Goal: Use online tool/utility: Utilize a website feature to perform a specific function

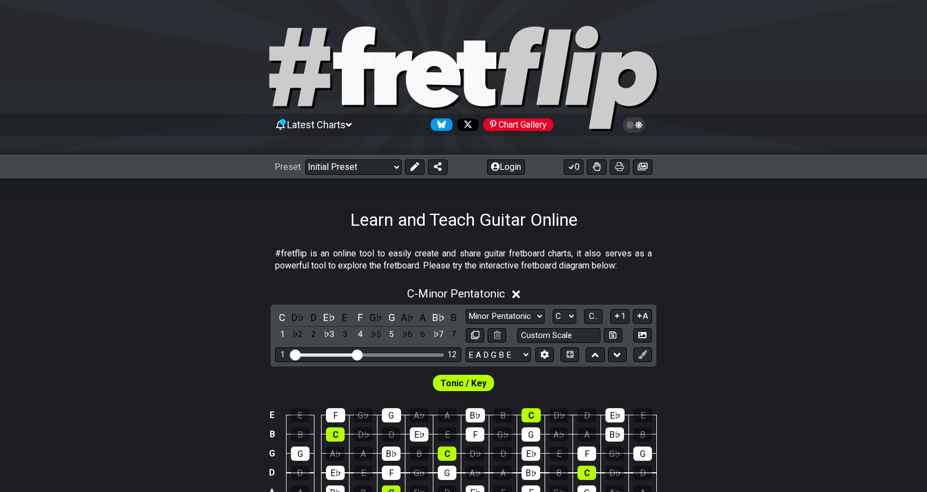
scroll to position [164, 0]
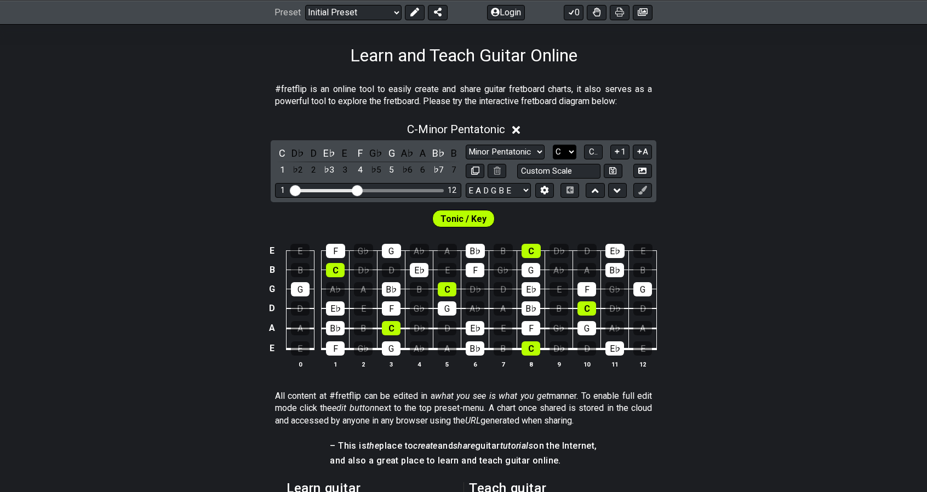
click at [561, 151] on select "A♭ A A♯ B♭ B C C♯ D♭ D D♯ E♭ E F F♯ G♭ G G♯" at bounding box center [565, 152] width 24 height 15
select select "A"
click at [553, 145] on select "A♭ A A♯ B♭ B C C♯ D♭ D D♯ E♭ E F F♯ G♭ G G♯" at bounding box center [565, 152] width 24 height 15
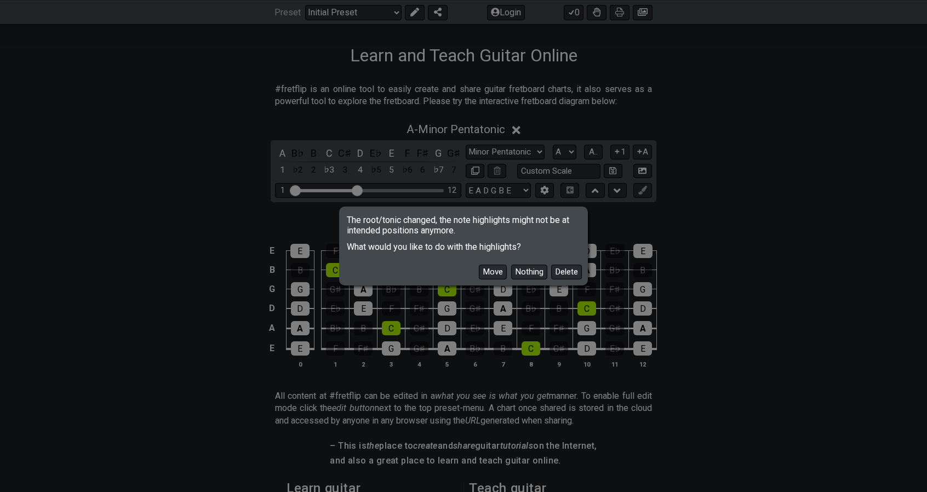
click at [523, 272] on button "Nothing" at bounding box center [529, 272] width 36 height 15
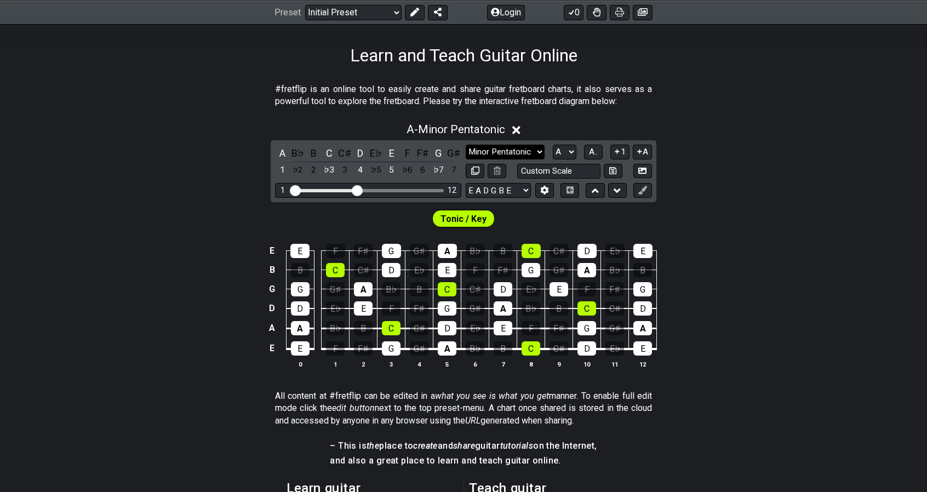
click at [526, 153] on select "Minor Pentatonic Click to edit Minor Pentatonic Major Pentatonic Minor Blues Ma…" at bounding box center [505, 152] width 79 height 15
click at [683, 111] on section "#fretflip is an online tool to easily create and share guitar fretboard charts,…" at bounding box center [463, 98] width 927 height 38
click at [496, 151] on select "Minor Pentatonic Click to edit Minor Pentatonic Major Pentatonic Minor Blues Ma…" at bounding box center [505, 152] width 79 height 15
click at [702, 287] on div "E E F F♯ G G♯ A B♭ B C C♯ D E♭ E B B C C♯ D E♭ E F F♯ G G♯ A B♭ B G G G♯ A B♭ B…" at bounding box center [463, 307] width 927 height 154
drag, startPoint x: 523, startPoint y: 146, endPoint x: 524, endPoint y: 155, distance: 9.5
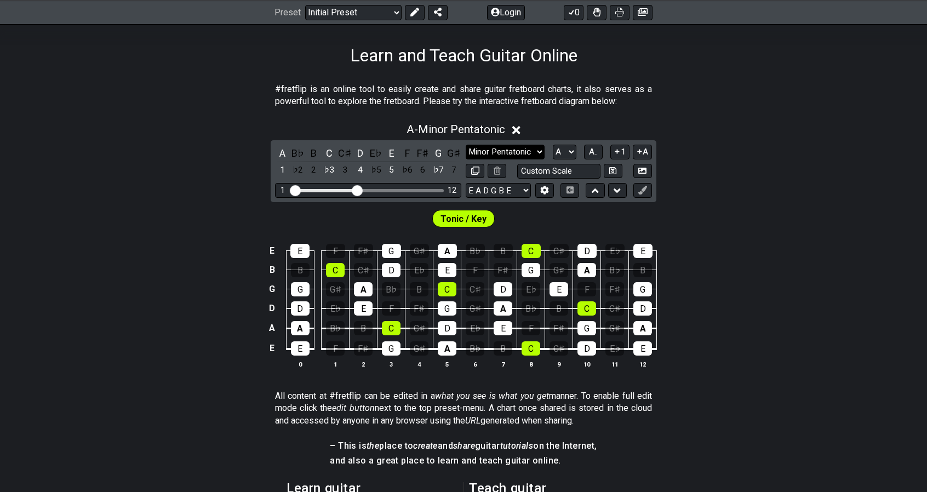
click at [523, 146] on select "Minor Pentatonic Click to edit Minor Pentatonic Major Pentatonic Minor Blues Ma…" at bounding box center [505, 152] width 79 height 15
select select "Minor"
click at [466, 145] on select "Minor Pentatonic Click to edit Minor Pentatonic Major Pentatonic Minor Blues Ma…" at bounding box center [505, 152] width 79 height 15
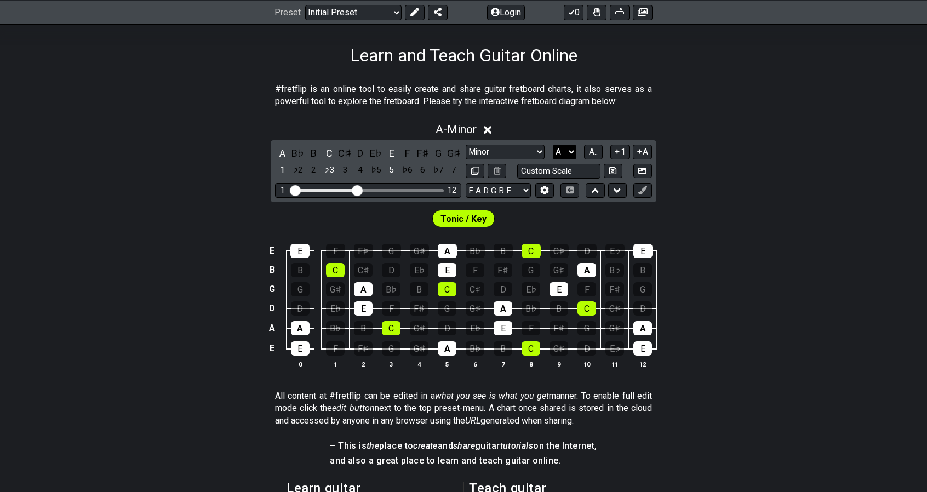
drag, startPoint x: 561, startPoint y: 150, endPoint x: 560, endPoint y: 157, distance: 7.7
click at [561, 150] on select "A♭ A A♯ B♭ B C C♯ D♭ D D♯ E♭ E F F♯ G♭ G G♯" at bounding box center [565, 152] width 24 height 15
select select "C"
click at [553, 145] on select "A♭ A A♯ B♭ B C C♯ D♭ D D♯ E♭ E F F♯ G♭ G G♯" at bounding box center [565, 152] width 24 height 15
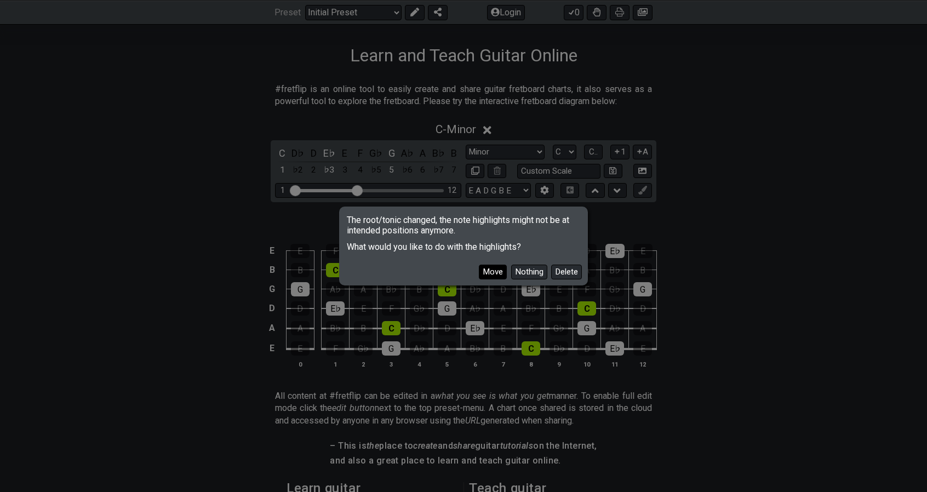
click at [494, 273] on button "Move" at bounding box center [493, 272] width 28 height 15
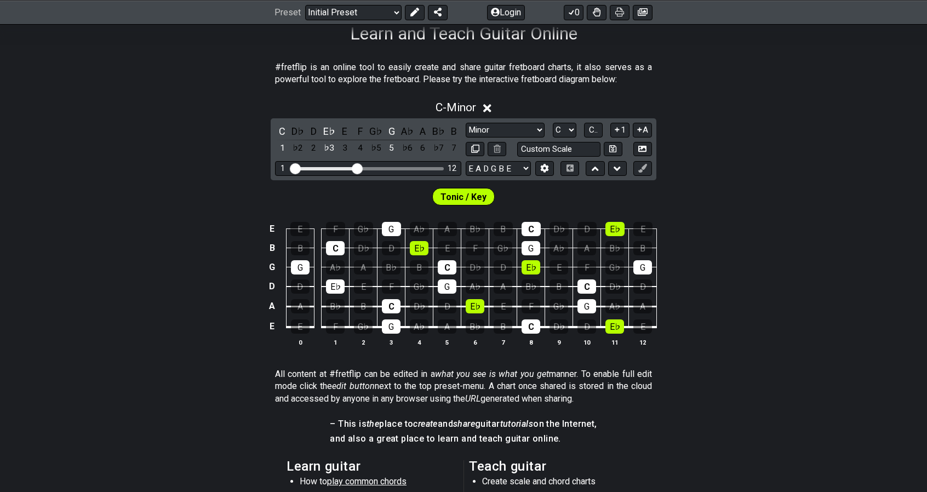
scroll to position [219, 0]
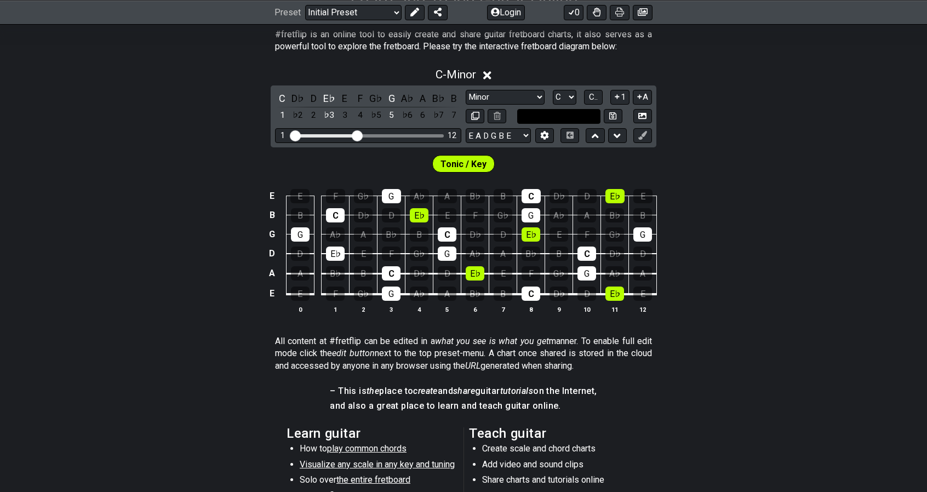
click at [544, 120] on input "text" at bounding box center [558, 116] width 83 height 15
type input "Custom Scale"
click at [553, 95] on select "A♭ A A♯ B♭ B C C♯ D♭ D D♯ E♭ E F F♯ G♭ G G♯" at bounding box center [565, 97] width 24 height 15
click at [528, 101] on select "Minor Pentatonic Click to edit Minor Pentatonic Major Pentatonic Minor Blues Ma…" at bounding box center [505, 97] width 79 height 15
click at [466, 90] on select "Minor Pentatonic Click to edit Minor Pentatonic Major Pentatonic Minor Blues Ma…" at bounding box center [505, 97] width 79 height 15
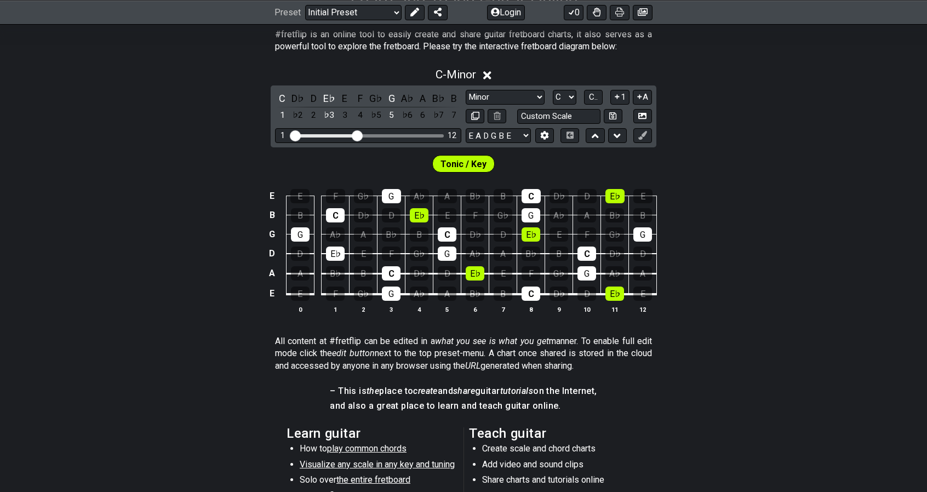
click at [527, 104] on div "Minor Pentatonic Click to edit Minor Pentatonic Major Pentatonic Minor Blues Ma…" at bounding box center [559, 107] width 186 height 34
click at [530, 101] on select "Minor Pentatonic Click to edit Minor Pentatonic Major Pentatonic Minor Blues Ma…" at bounding box center [505, 97] width 79 height 15
click at [466, 90] on select "Minor Pentatonic Click to edit Minor Pentatonic Major Pentatonic Minor Blues Ma…" at bounding box center [505, 97] width 79 height 15
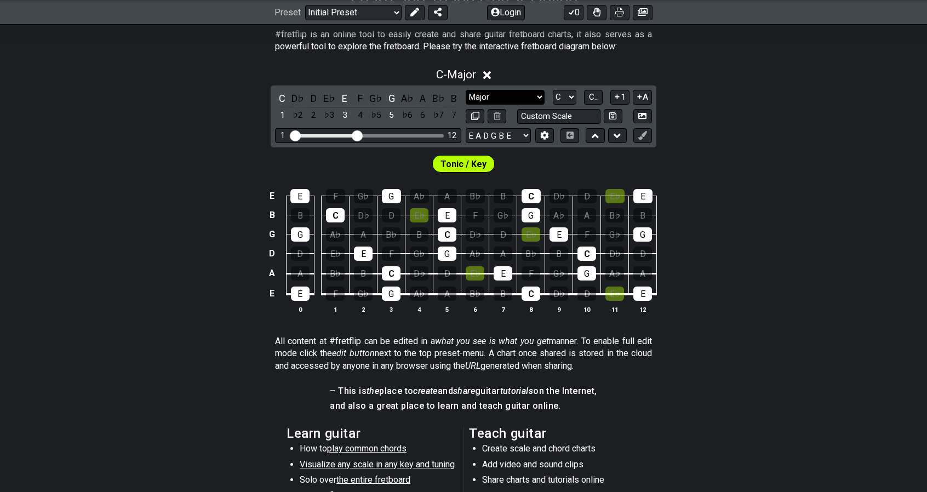
click at [524, 96] on select "Minor Pentatonic Click to edit Minor Pentatonic Major Pentatonic Minor Blues Ma…" at bounding box center [505, 97] width 79 height 15
select select "Minor"
click at [466, 90] on select "Minor Pentatonic Click to edit Minor Pentatonic Major Pentatonic Minor Blues Ma…" at bounding box center [505, 97] width 79 height 15
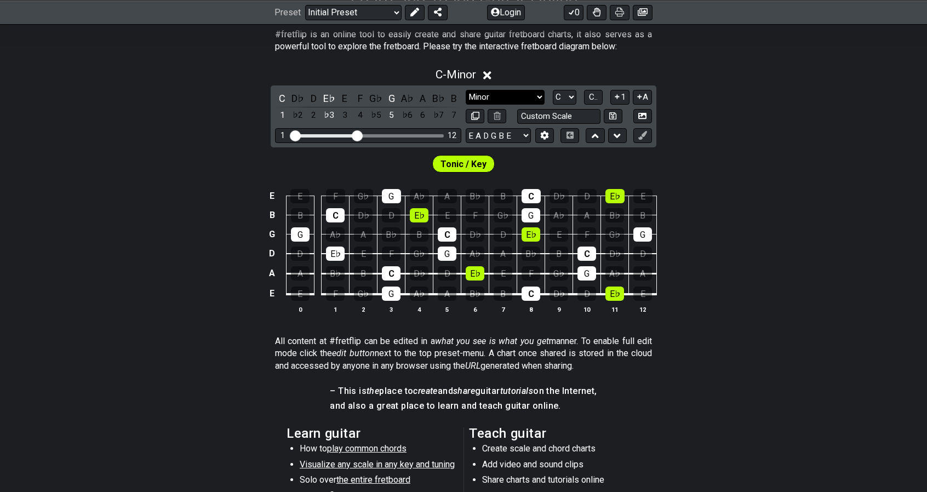
drag, startPoint x: 504, startPoint y: 92, endPoint x: 504, endPoint y: 102, distance: 10.4
click at [504, 92] on select "Minor Pentatonic Click to edit Minor Pentatonic Major Pentatonic Minor Blues Ma…" at bounding box center [505, 97] width 79 height 15
drag, startPoint x: 580, startPoint y: 96, endPoint x: 575, endPoint y: 99, distance: 5.9
click at [580, 96] on div "Minor Pentatonic Click to edit Minor Pentatonic Major Pentatonic Minor Blues Ma…" at bounding box center [559, 97] width 186 height 15
click at [574, 99] on select "A♭ A A♯ B♭ B C C♯ D♭ D D♯ E♭ E F F♯ G♭ G G♯" at bounding box center [565, 97] width 24 height 15
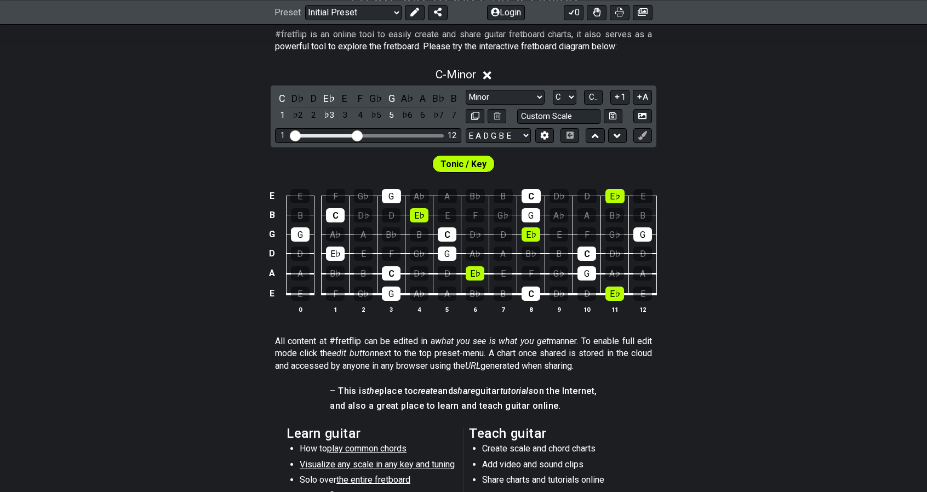
click at [552, 124] on div "C D♭ D E♭ E F G♭ G A♭ A B♭ B 1 ♭2 2 ♭3 3 4 ♭5 5 ♭6 6 ♭7 7 Minor Pentatonic Clic…" at bounding box center [464, 116] width 386 height 62
click at [555, 95] on select "A♭ A A♯ B♭ B C C♯ D♭ D D♯ E♭ E F F♯ G♭ G G♯" at bounding box center [565, 97] width 24 height 15
click at [553, 90] on select "A♭ A A♯ B♭ B C C♯ D♭ D D♯ E♭ E F F♯ G♭ G G♯" at bounding box center [565, 97] width 24 height 15
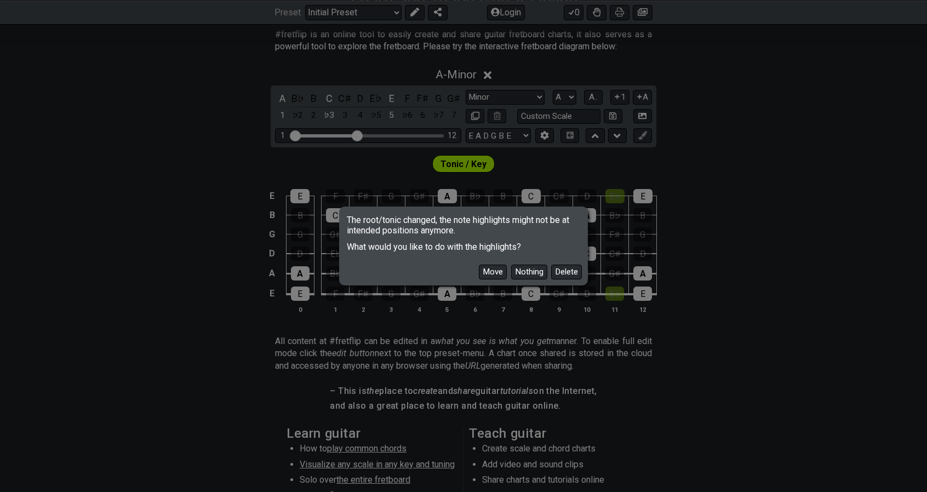
drag, startPoint x: 534, startPoint y: 269, endPoint x: 539, endPoint y: 158, distance: 111.4
click at [533, 269] on button "Nothing" at bounding box center [529, 272] width 36 height 15
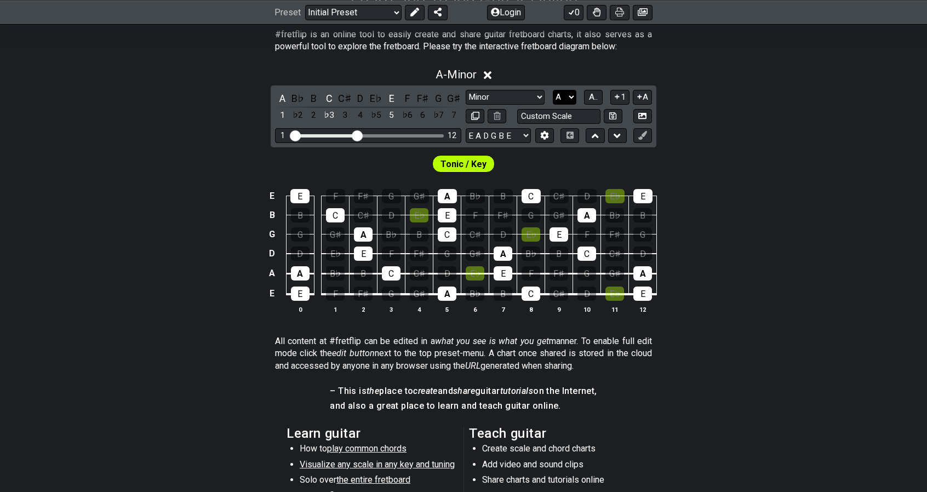
click at [565, 92] on select "A♭ A A♯ B♭ B C C♯ D♭ D D♯ E♭ E F F♯ G♭ G G♯" at bounding box center [565, 97] width 24 height 15
select select "C"
click at [553, 90] on select "A♭ A A♯ B♭ B C C♯ D♭ D D♯ E♭ E F F♯ G♭ G G♯" at bounding box center [565, 97] width 24 height 15
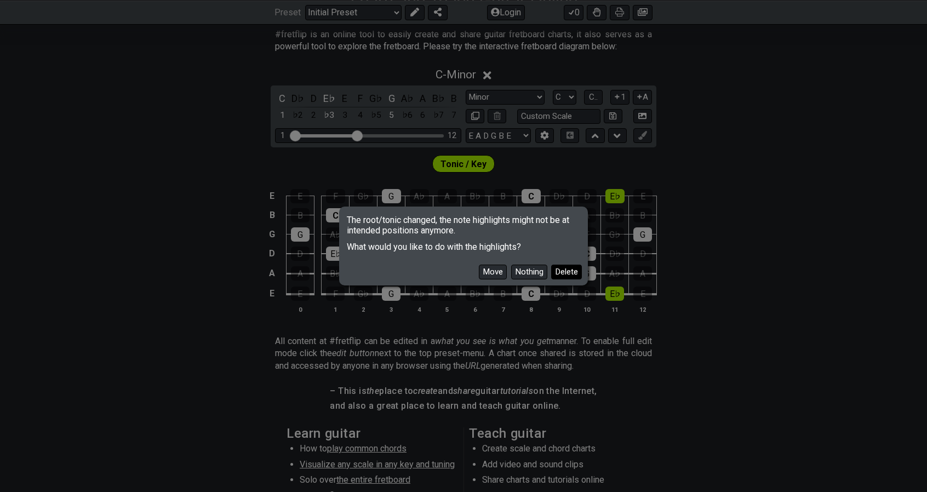
click at [559, 265] on button "Delete" at bounding box center [566, 272] width 31 height 15
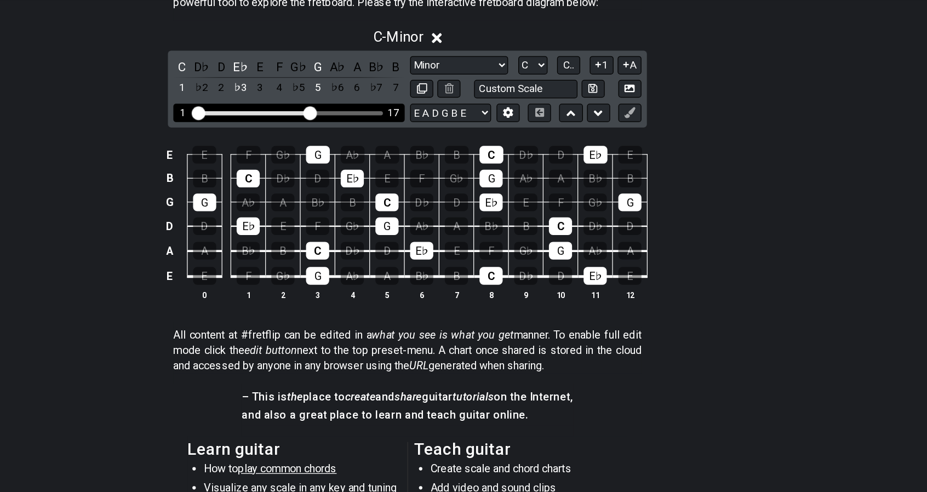
drag, startPoint x: 359, startPoint y: 130, endPoint x: 383, endPoint y: 133, distance: 23.7
click at [383, 135] on input "Visible fret range" at bounding box center [368, 135] width 156 height 0
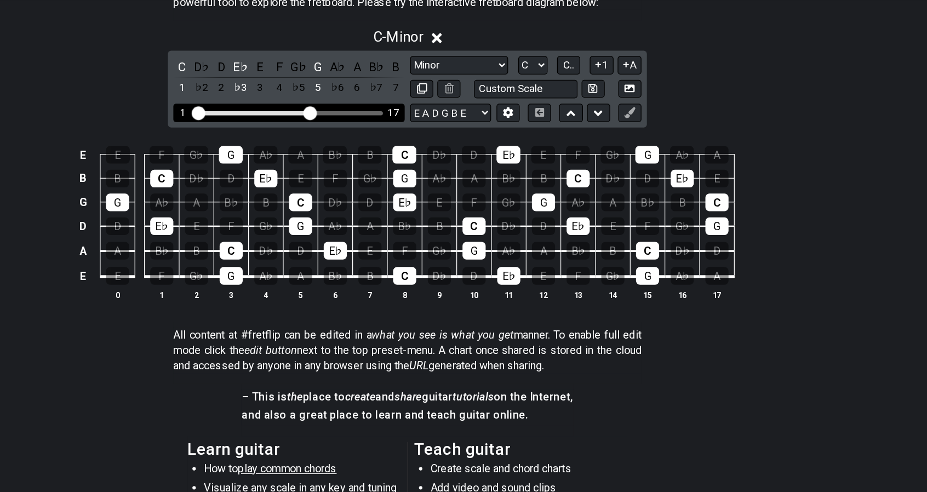
click at [419, 135] on div "Visible fret range" at bounding box center [369, 135] width 152 height 3
click at [393, 135] on div "1 17" at bounding box center [368, 135] width 186 height 15
click at [381, 135] on input "Visible fret range" at bounding box center [368, 135] width 156 height 0
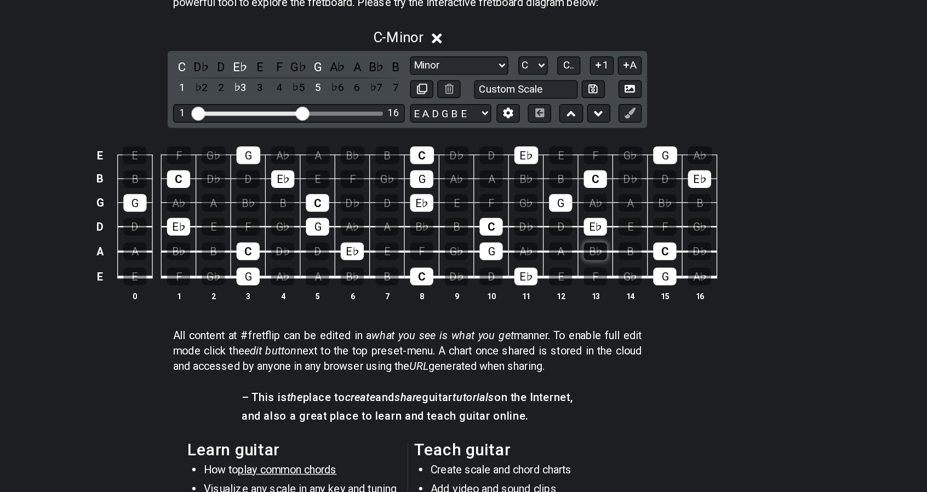
scroll to position [219, 0]
